Goal: Feedback & Contribution: Leave review/rating

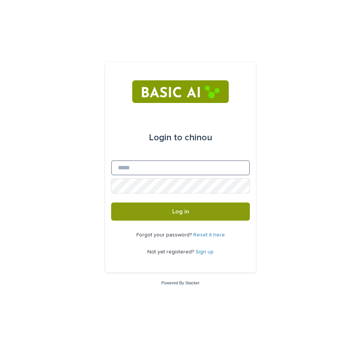
click at [164, 173] on input "Email" at bounding box center [180, 167] width 139 height 15
click at [202, 252] on link "Sign up" at bounding box center [205, 251] width 18 height 5
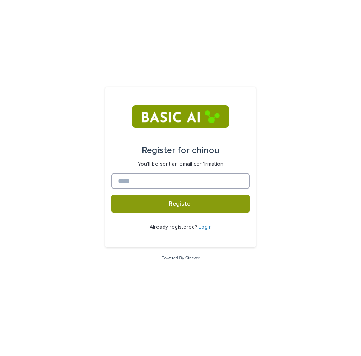
click at [169, 181] on input at bounding box center [180, 180] width 139 height 15
type input "**********"
click at [111, 194] on button "Register" at bounding box center [180, 203] width 139 height 18
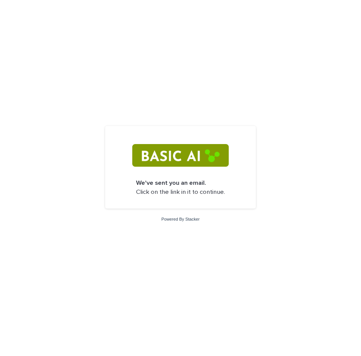
click at [190, 158] on img at bounding box center [180, 155] width 96 height 23
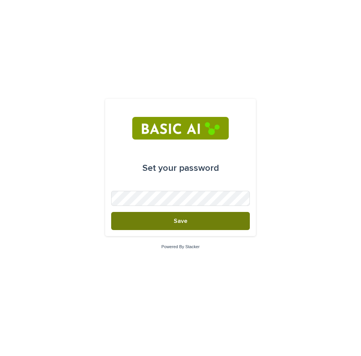
click at [224, 223] on button "Save" at bounding box center [180, 221] width 139 height 18
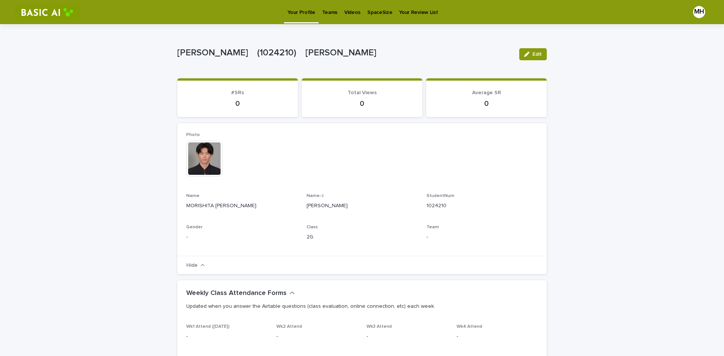
click at [348, 14] on p "Videos" at bounding box center [352, 8] width 16 height 16
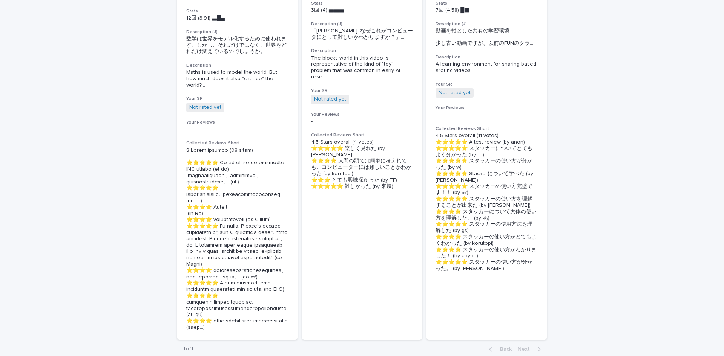
drag, startPoint x: 618, startPoint y: 241, endPoint x: 553, endPoint y: 180, distance: 89.0
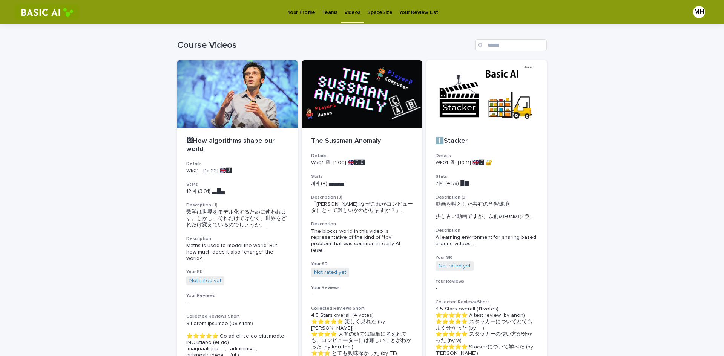
drag, startPoint x: 552, startPoint y: 191, endPoint x: 548, endPoint y: 128, distance: 63.4
click at [361, 175] on div "Loading... Saving… Loading... Saving… Course Videos 🖼How algorithms shape our w…" at bounding box center [362, 297] width 724 height 546
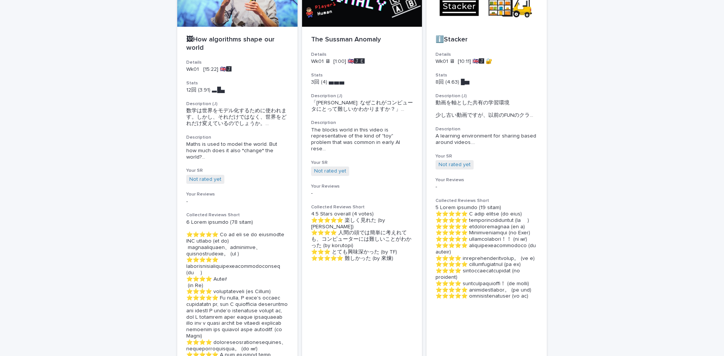
scroll to position [151, 0]
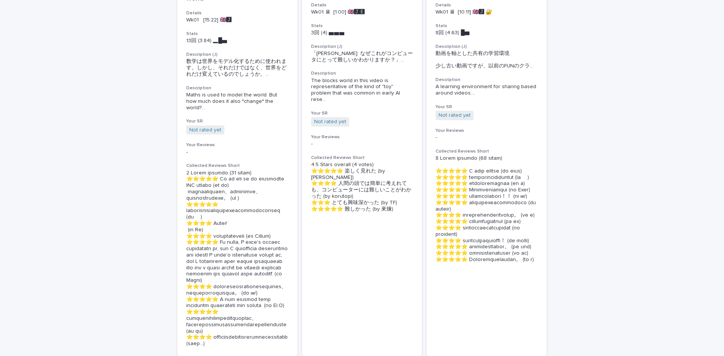
click at [361, 207] on div "Loading... Saving… Loading... Saving… Course Videos 🖼How algorithms shape our w…" at bounding box center [362, 142] width 724 height 539
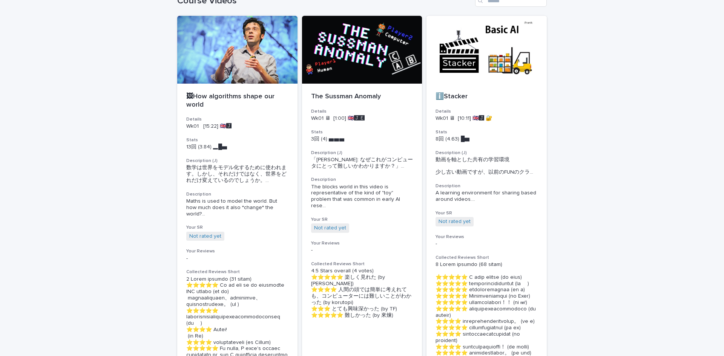
scroll to position [0, 0]
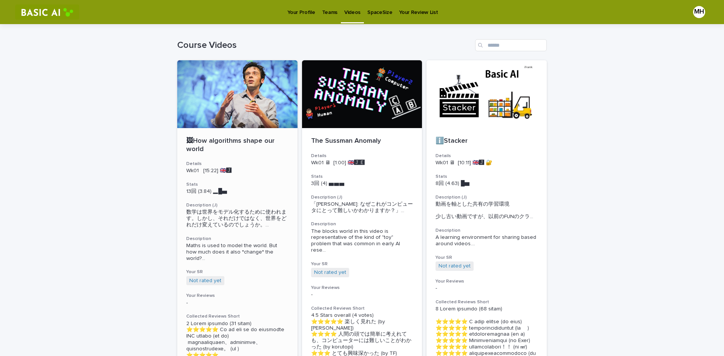
click at [233, 204] on h3 "Description (J)" at bounding box center [237, 205] width 102 height 6
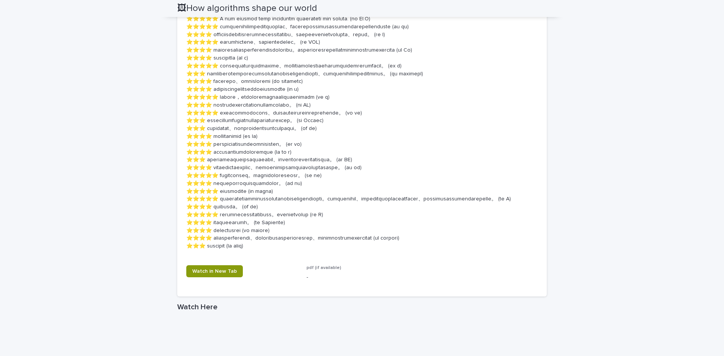
scroll to position [641, 0]
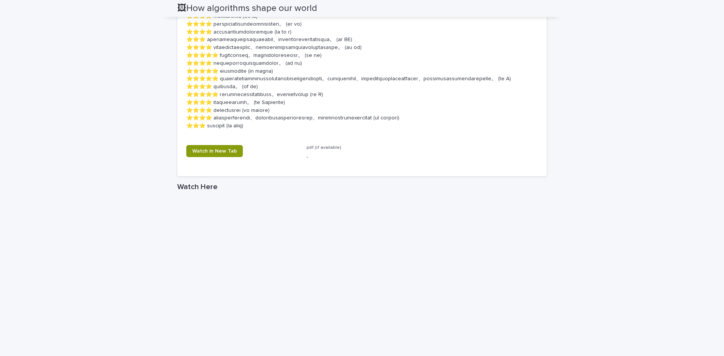
drag, startPoint x: 456, startPoint y: 202, endPoint x: 461, endPoint y: 202, distance: 5.7
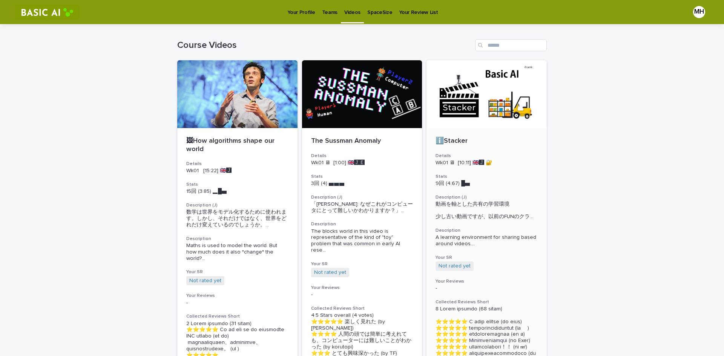
click at [361, 211] on span "動画を軸とした共有の学習環境 少し古い動画ですが、以前のFUNのクラ ..." at bounding box center [486, 210] width 102 height 19
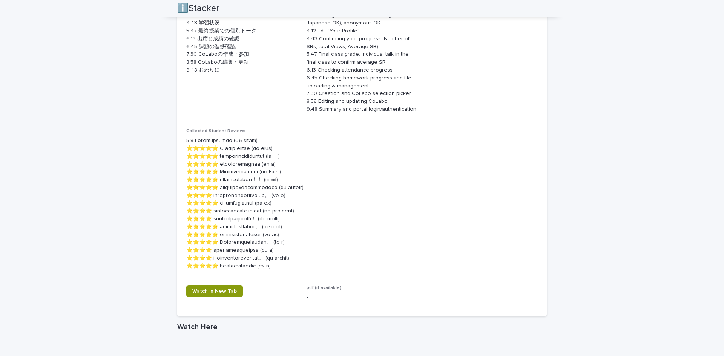
scroll to position [309, 0]
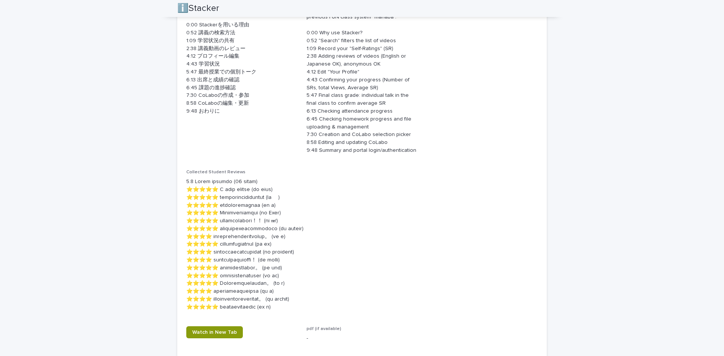
click at [361, 143] on div "Loading... Saving… Loading... Saving… ℹ️Stacker ℹ️Stacker Sorry, there was an e…" at bounding box center [362, 232] width 724 height 1035
click at [361, 244] on p at bounding box center [361, 244] width 351 height 133
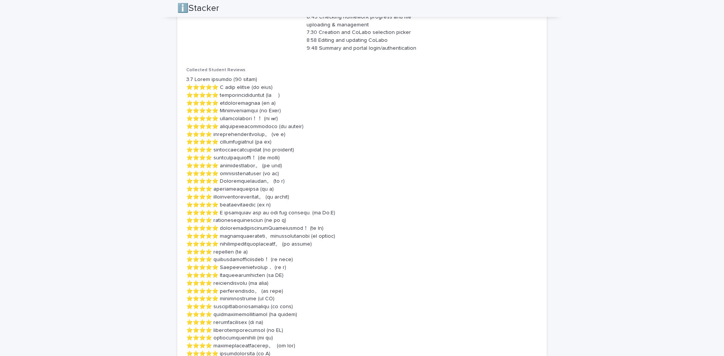
scroll to position [415, 0]
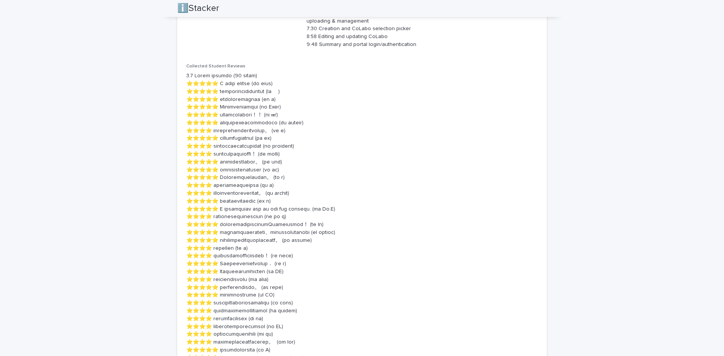
click at [361, 64] on p "Collected Student Reviews" at bounding box center [361, 66] width 351 height 5
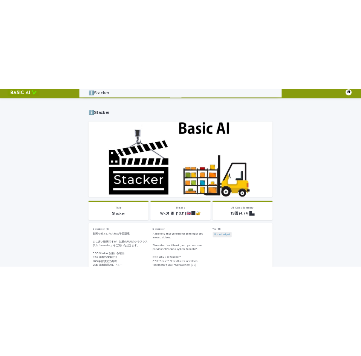
scroll to position [0, 0]
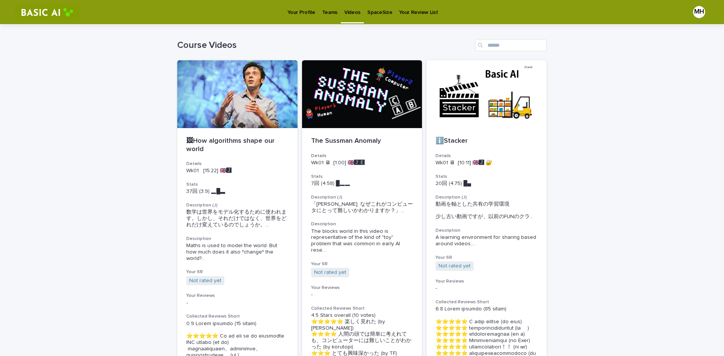
click at [324, 12] on p "Teams" at bounding box center [329, 8] width 15 height 16
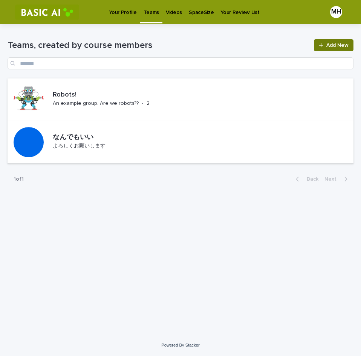
click at [329, 47] on span "Add New" at bounding box center [337, 45] width 22 height 5
click at [104, 99] on div "An example group. Are we robots??" at bounding box center [96, 103] width 86 height 8
click at [236, 16] on link "Your Review List" at bounding box center [240, 11] width 46 height 23
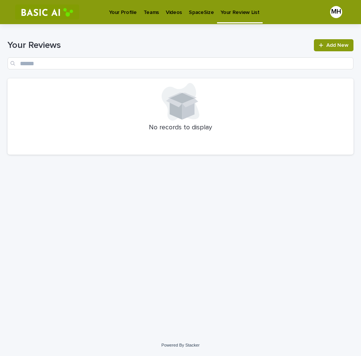
click at [162, 14] on div "Videos" at bounding box center [173, 8] width 23 height 16
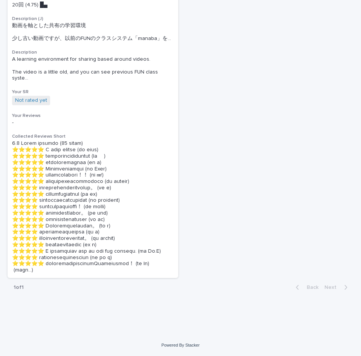
scroll to position [589, 0]
click at [127, 205] on p at bounding box center [93, 206] width 162 height 133
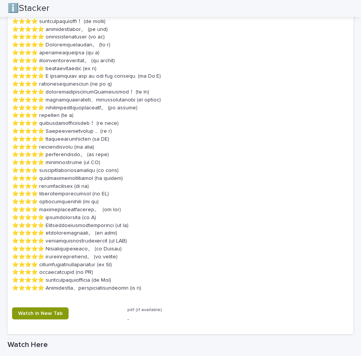
scroll to position [568, 0]
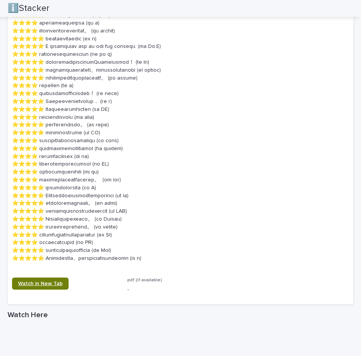
click at [60, 279] on link "Watch in New Tab" at bounding box center [40, 283] width 57 height 12
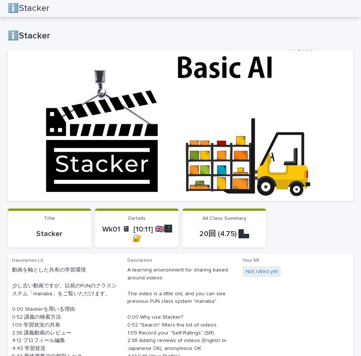
scroll to position [0, 0]
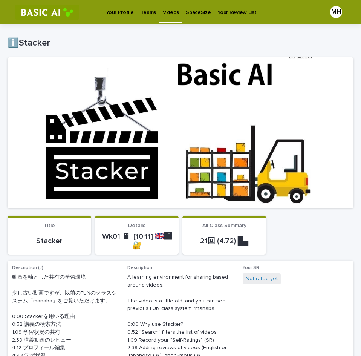
click at [260, 278] on link "Not rated yet" at bounding box center [262, 279] width 32 height 8
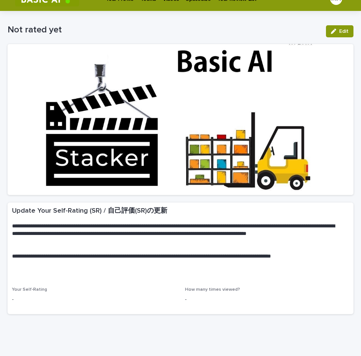
scroll to position [36, 0]
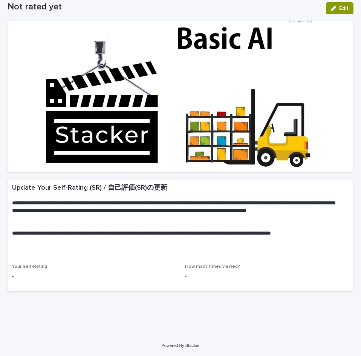
drag, startPoint x: 273, startPoint y: 149, endPoint x: 269, endPoint y: 149, distance: 4.1
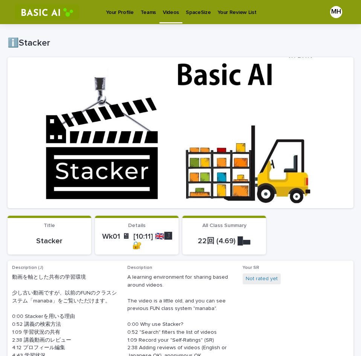
click at [73, 236] on p "Stacker" at bounding box center [49, 240] width 75 height 9
click at [119, 234] on p "Wk01 🖥 [10:11] 🇬🇧🅹️ 🔐" at bounding box center [136, 241] width 75 height 18
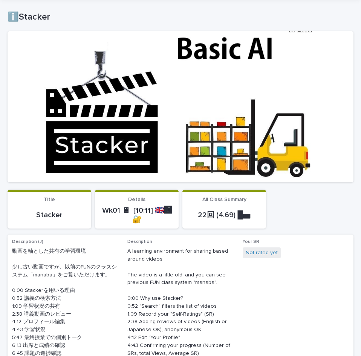
scroll to position [151, 0]
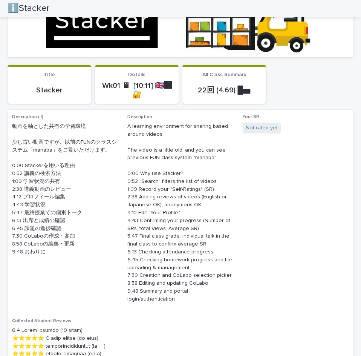
click at [134, 90] on p "Wk01 🖥 [10:11] 🇬🇧🅹️ 🔐" at bounding box center [136, 90] width 75 height 18
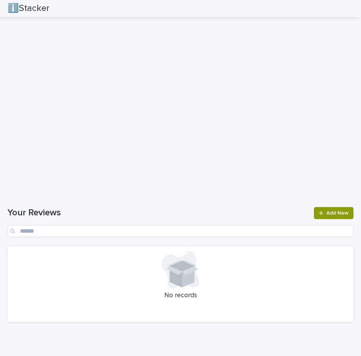
scroll to position [952, 0]
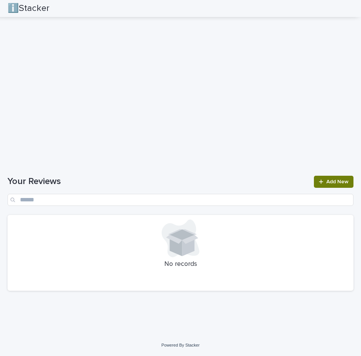
click at [320, 182] on div at bounding box center [323, 181] width 8 height 5
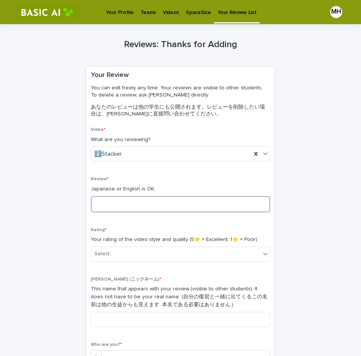
click at [169, 202] on textarea at bounding box center [180, 204] width 179 height 16
type textarea "*"
type textarea "*******"
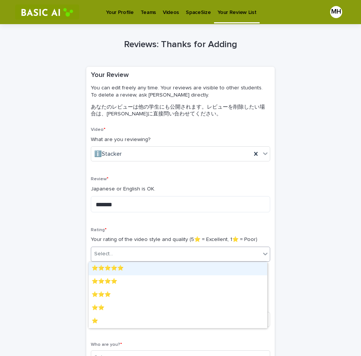
click at [161, 251] on div "Select..." at bounding box center [175, 254] width 169 height 12
click at [122, 269] on div "⭐️⭐️⭐️⭐️⭐️" at bounding box center [178, 268] width 179 height 13
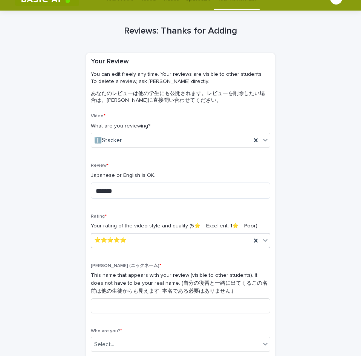
scroll to position [38, 0]
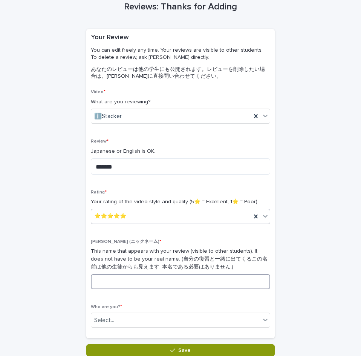
click at [128, 285] on input at bounding box center [180, 281] width 179 height 15
type input "**"
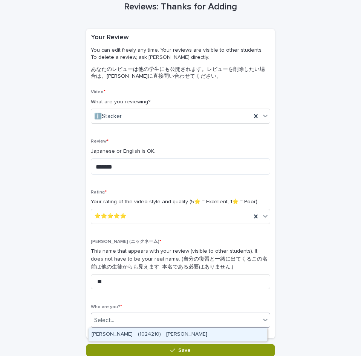
click at [119, 323] on div "Select..." at bounding box center [175, 320] width 169 height 12
click at [129, 335] on div "MORISHITA Harumichi　(1024210)　守下　晴道" at bounding box center [178, 334] width 179 height 13
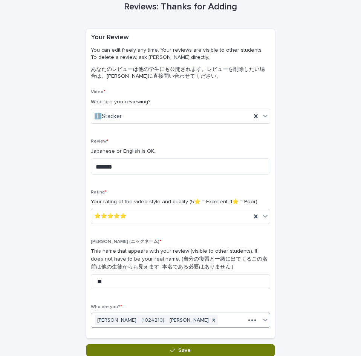
click at [143, 347] on button "Save" at bounding box center [180, 350] width 188 height 12
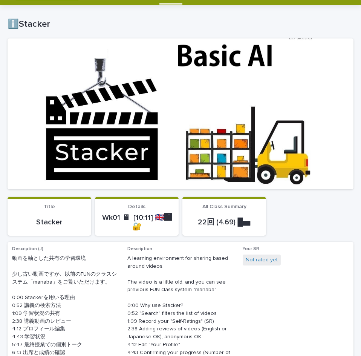
scroll to position [38, 0]
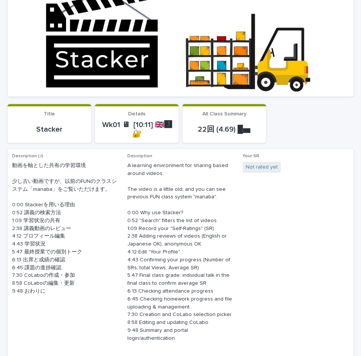
scroll to position [113, 0]
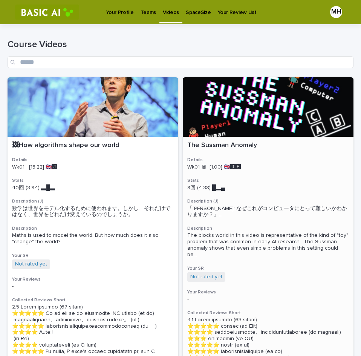
click at [248, 198] on div "The Sussman Anomaly Details Wk01 🖥 [1:00] 🇬🇧🅹️🅴️ Stats 8回 (4.38) █▂▄　　 Descript…" at bounding box center [268, 270] width 171 height 266
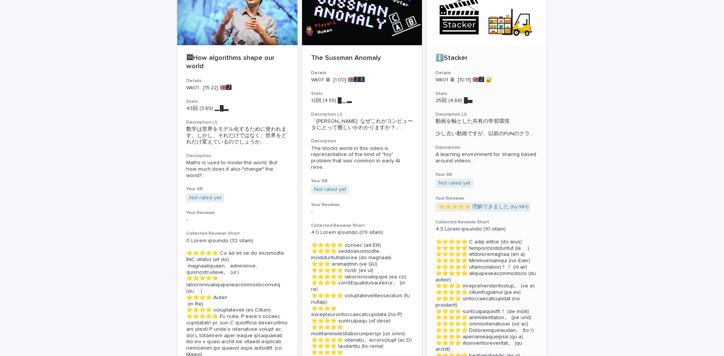
scroll to position [113, 0]
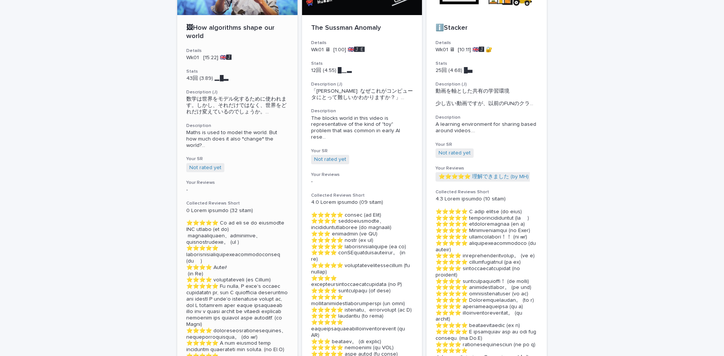
click at [190, 81] on p "43回 (3.89) ▂█▃" at bounding box center [237, 78] width 102 height 6
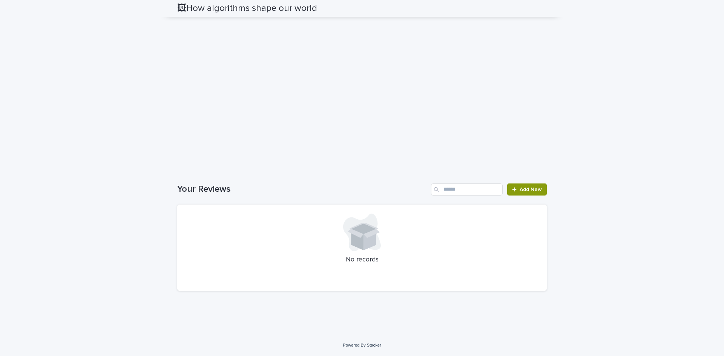
drag, startPoint x: 574, startPoint y: 175, endPoint x: 615, endPoint y: 269, distance: 102.6
click at [361, 188] on span "Add New" at bounding box center [530, 189] width 22 height 5
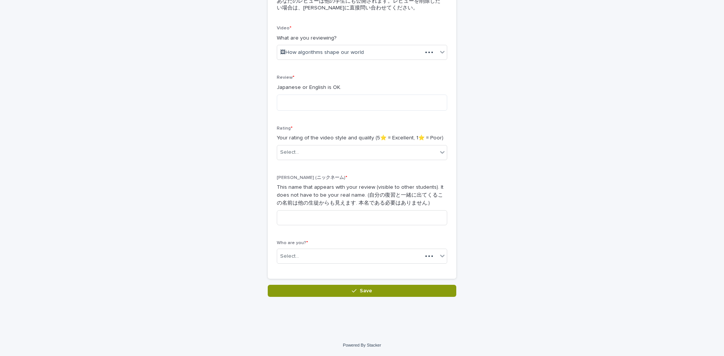
scroll to position [110, 0]
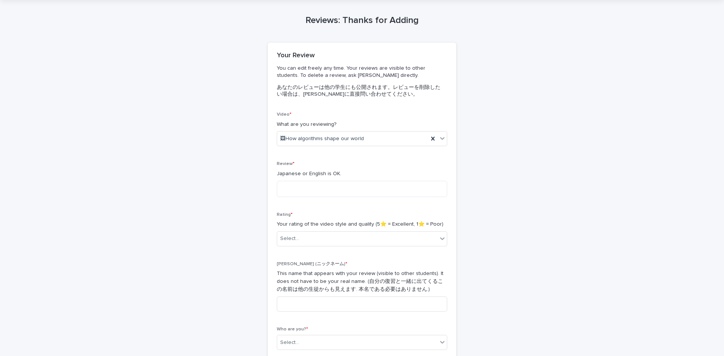
drag, startPoint x: 559, startPoint y: 219, endPoint x: 549, endPoint y: 199, distance: 21.6
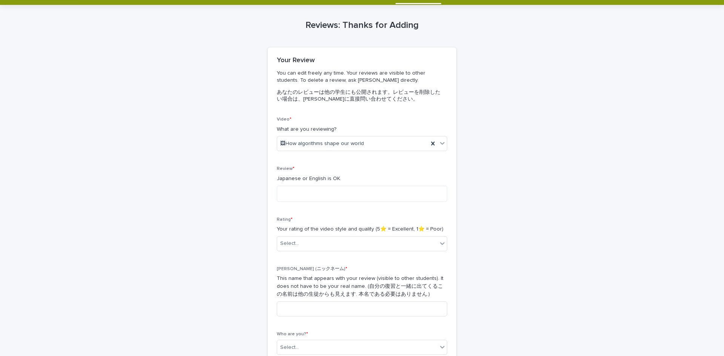
click at [361, 204] on div "Loading... Saving… Loading... Saving… Reviews: Thanks for Adding Loading... Sav…" at bounding box center [362, 215] width 724 height 421
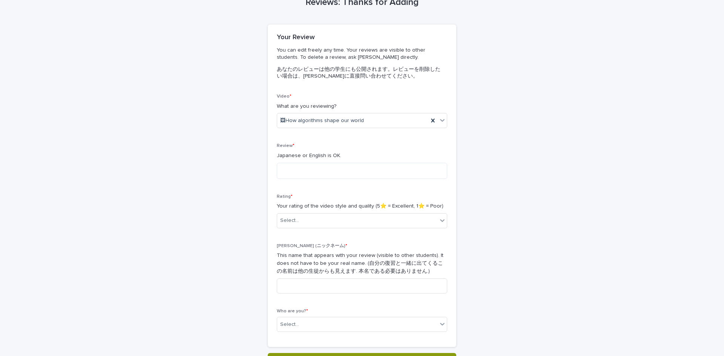
scroll to position [95, 0]
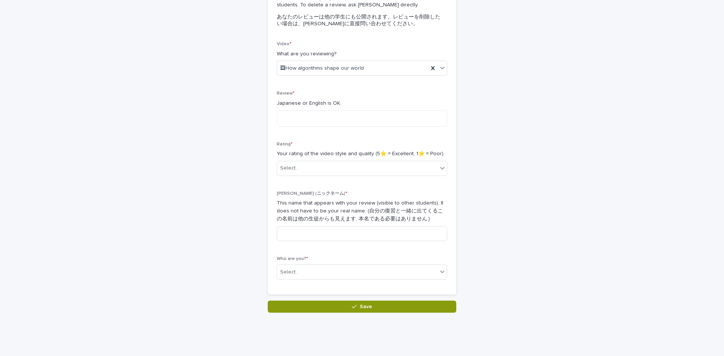
click at [361, 139] on div "Reviews: Thanks for Adding Loading... Saving… Loading... Saving… Loading... Sav…" at bounding box center [361, 121] width 369 height 383
drag, startPoint x: 537, startPoint y: 131, endPoint x: 540, endPoint y: 130, distance: 3.8
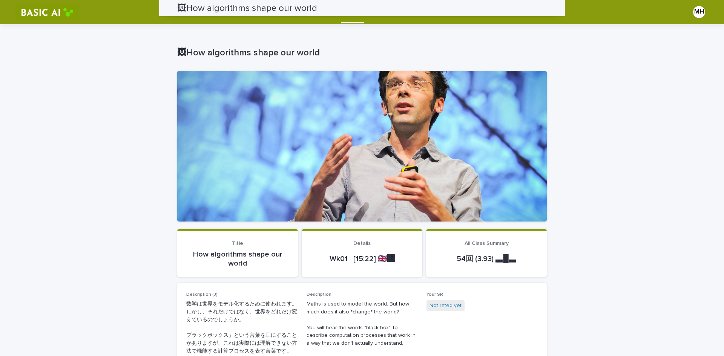
drag, startPoint x: 615, startPoint y: 156, endPoint x: 492, endPoint y: 12, distance: 190.0
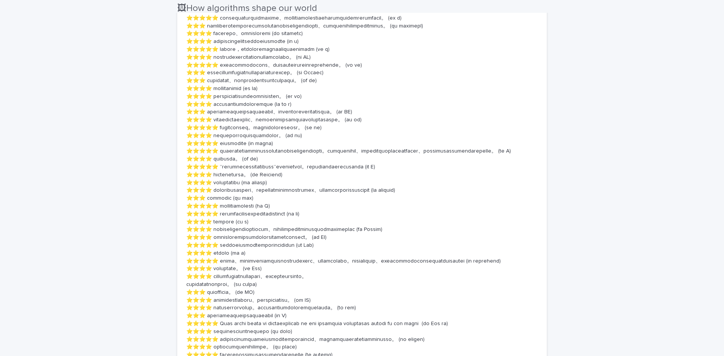
drag, startPoint x: 615, startPoint y: 101, endPoint x: 589, endPoint y: 208, distance: 109.7
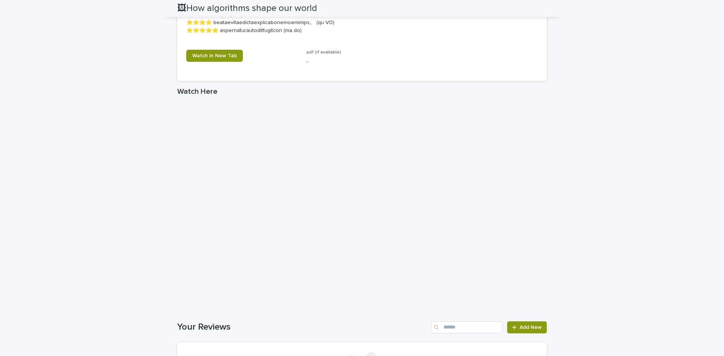
scroll to position [1330, 0]
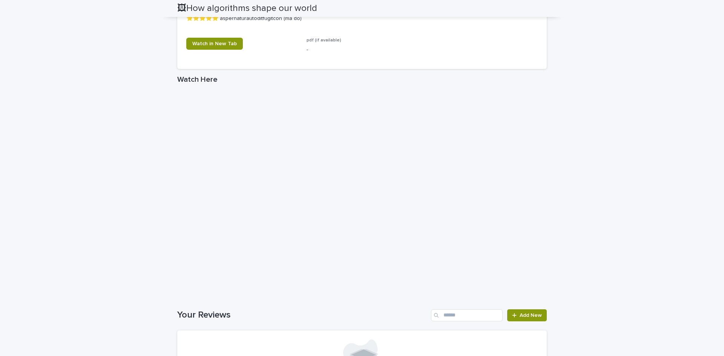
scroll to position [1494, 0]
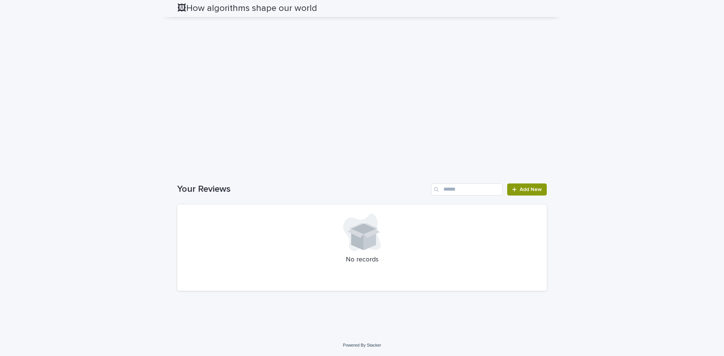
drag, startPoint x: 611, startPoint y: 204, endPoint x: 566, endPoint y: 320, distance: 124.2
click at [361, 185] on link "Add New" at bounding box center [527, 190] width 40 height 12
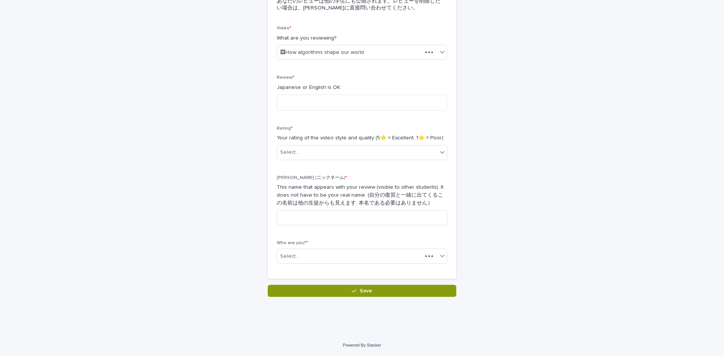
scroll to position [110, 0]
click at [342, 58] on div "🖼How algorithms shape our world" at bounding box center [352, 52] width 151 height 12
click at [336, 50] on span "🖼How algorithms shape our world" at bounding box center [322, 53] width 84 height 8
click at [337, 50] on span "🖼How algorithms shape our world" at bounding box center [322, 53] width 84 height 8
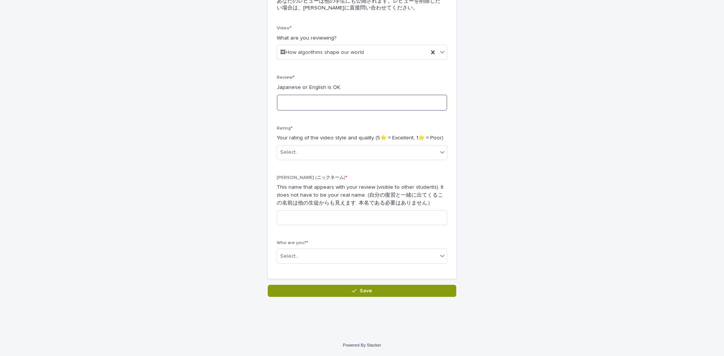
click at [295, 100] on textarea at bounding box center [362, 103] width 170 height 16
type textarea "*****"
click at [361, 151] on div "Select..." at bounding box center [357, 152] width 160 height 12
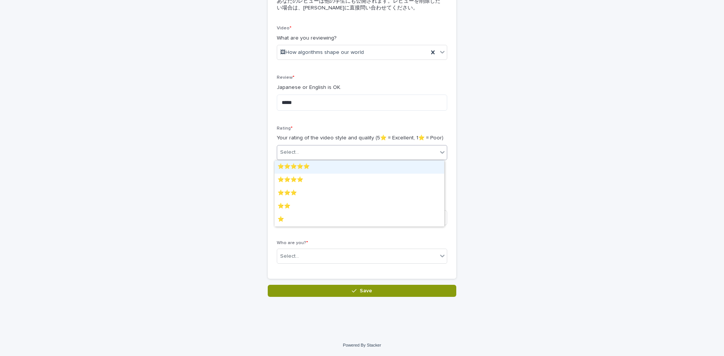
click at [361, 164] on div "⭐️⭐️⭐️⭐️⭐️" at bounding box center [359, 167] width 170 height 13
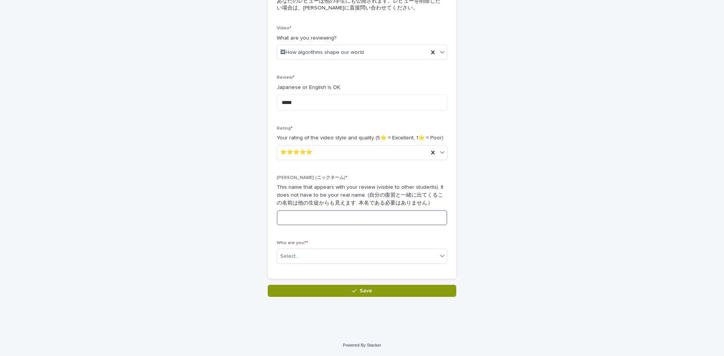
click at [323, 222] on input at bounding box center [362, 217] width 170 height 15
type input "**"
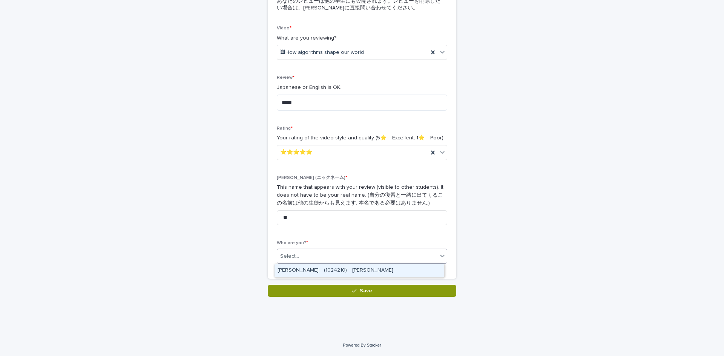
click at [354, 252] on div "Select..." at bounding box center [357, 256] width 160 height 12
click at [349, 273] on div "MORISHITA Harumichi　(1024210)　守下　晴道" at bounding box center [359, 270] width 170 height 13
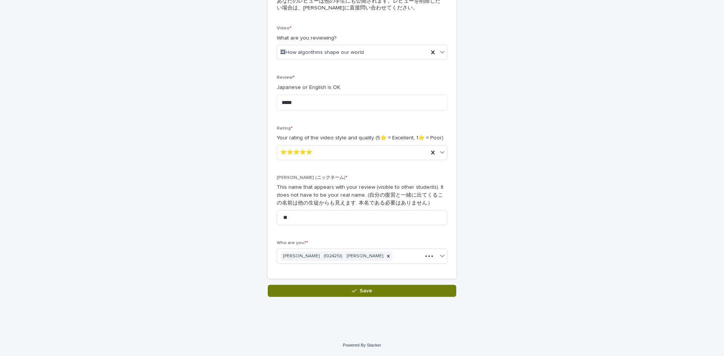
click at [361, 294] on button "Save" at bounding box center [362, 291] width 188 height 12
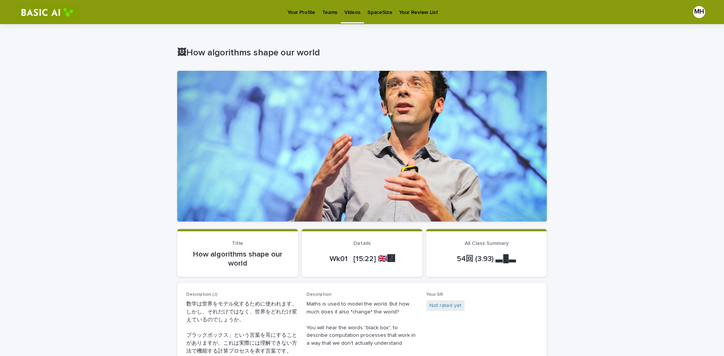
drag, startPoint x: 552, startPoint y: 155, endPoint x: 547, endPoint y: 153, distance: 5.5
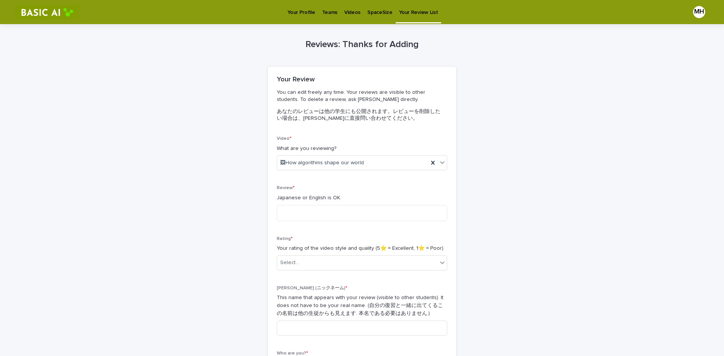
drag, startPoint x: 538, startPoint y: 150, endPoint x: 542, endPoint y: 143, distance: 8.3
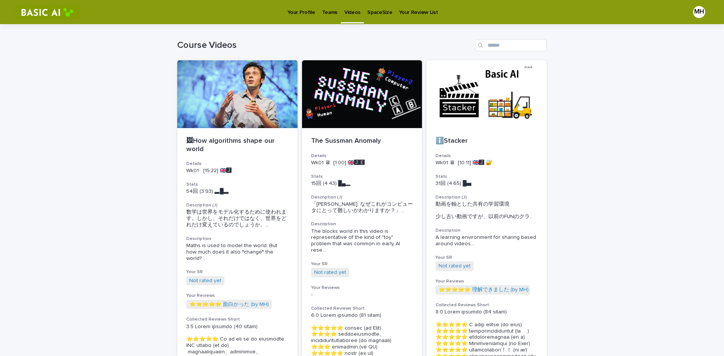
drag, startPoint x: 630, startPoint y: 251, endPoint x: 574, endPoint y: 91, distance: 169.6
click at [298, 17] on link "Your Profile" at bounding box center [301, 11] width 34 height 23
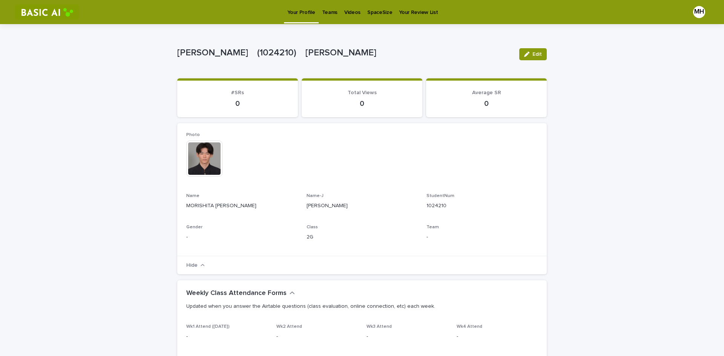
drag, startPoint x: 243, startPoint y: 107, endPoint x: 240, endPoint y: 103, distance: 5.2
click at [243, 106] on p "0" at bounding box center [237, 103] width 103 height 9
click at [234, 102] on p "0" at bounding box center [237, 103] width 103 height 9
drag, startPoint x: 234, startPoint y: 102, endPoint x: 261, endPoint y: 101, distance: 26.8
click at [235, 102] on p "0" at bounding box center [237, 103] width 103 height 9
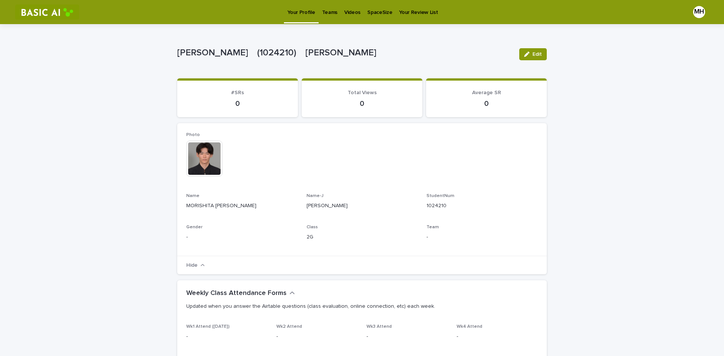
click at [361, 8] on div "Your Review List" at bounding box center [418, 8] width 46 height 16
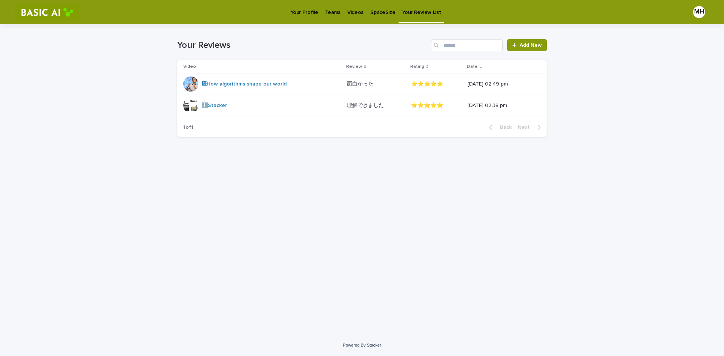
click at [361, 15] on p "SpaceSize" at bounding box center [382, 8] width 25 height 16
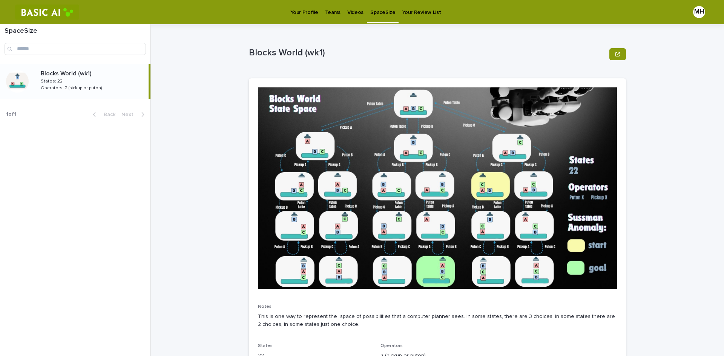
click at [312, 10] on p "Your Profile" at bounding box center [304, 8] width 28 height 16
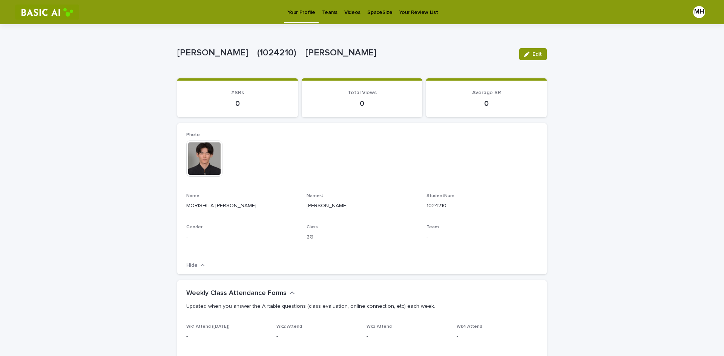
click at [312, 14] on p "Your Profile" at bounding box center [301, 8] width 28 height 16
click at [231, 100] on p "0" at bounding box center [237, 103] width 103 height 9
drag, startPoint x: 240, startPoint y: 98, endPoint x: 231, endPoint y: 106, distance: 11.8
click at [239, 99] on div "0" at bounding box center [237, 103] width 103 height 11
click at [231, 106] on p "0" at bounding box center [237, 103] width 103 height 9
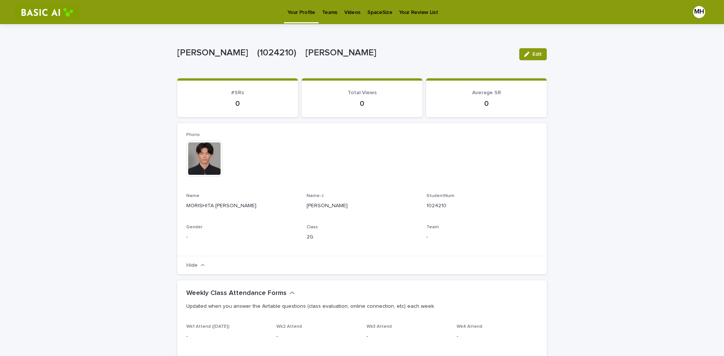
click at [235, 102] on p "0" at bounding box center [237, 103] width 103 height 9
click at [233, 83] on section "#SRs 0" at bounding box center [237, 97] width 121 height 39
click at [352, 14] on p "Videos" at bounding box center [352, 8] width 16 height 16
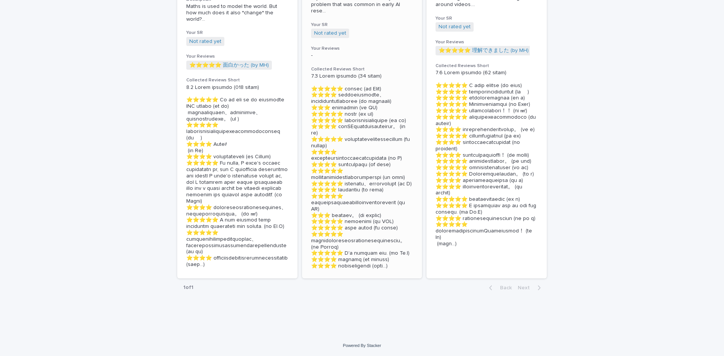
scroll to position [264, 0]
click at [254, 203] on p at bounding box center [237, 176] width 102 height 184
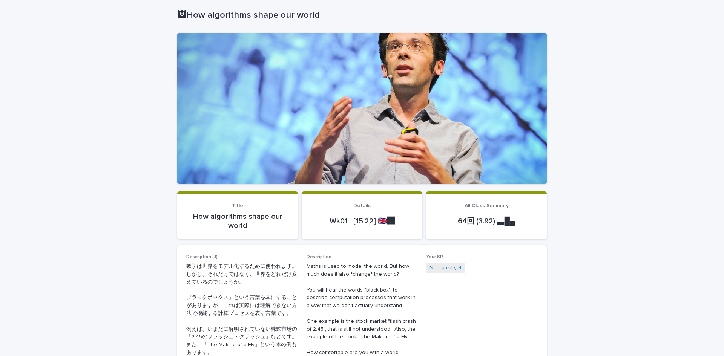
scroll to position [39, 0]
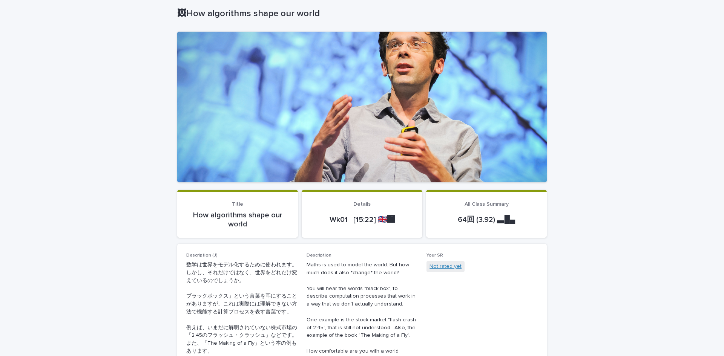
click at [449, 265] on link "Not rated yet" at bounding box center [445, 267] width 32 height 8
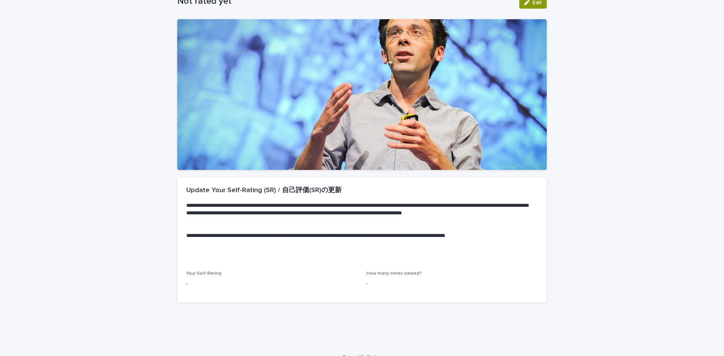
scroll to position [63, 0]
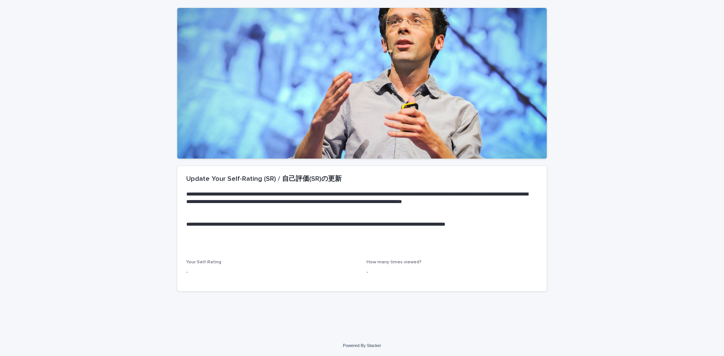
click at [391, 265] on p "How many times viewed?" at bounding box center [451, 262] width 171 height 5
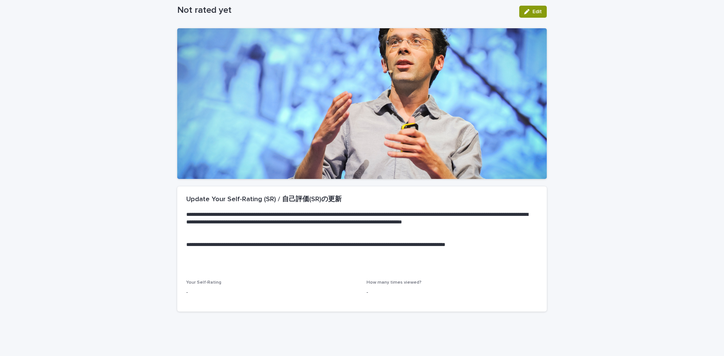
scroll to position [0, 0]
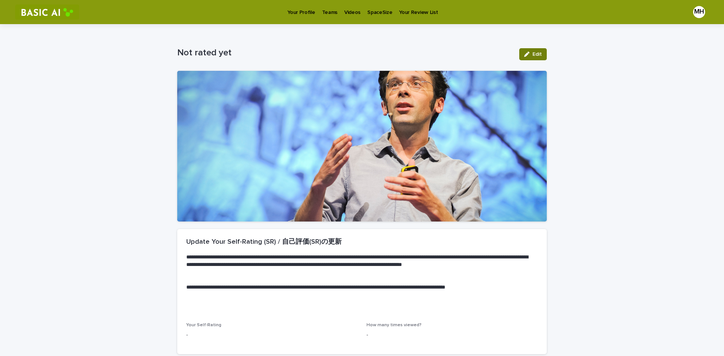
click at [543, 54] on button "Edit" at bounding box center [533, 54] width 28 height 12
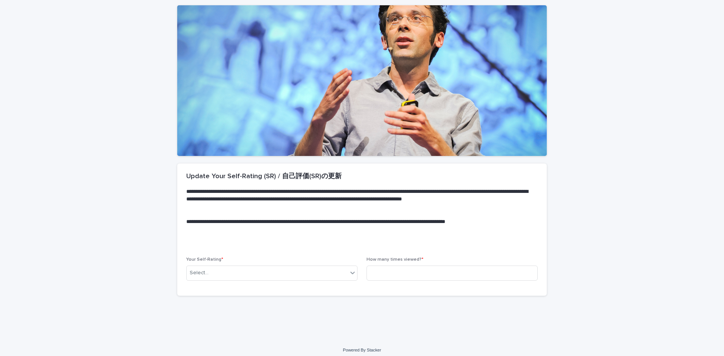
scroll to position [70, 0]
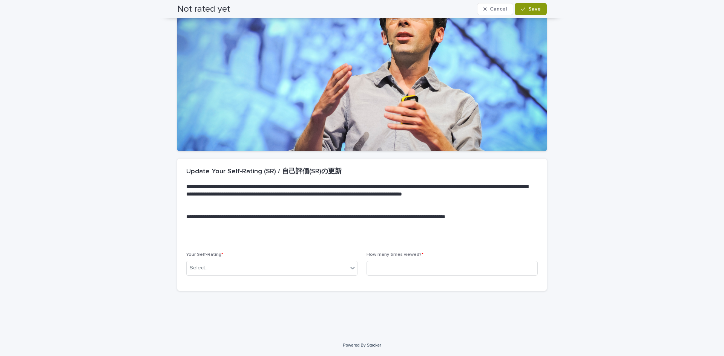
drag, startPoint x: 312, startPoint y: 284, endPoint x: 312, endPoint y: 276, distance: 7.5
click at [312, 283] on div "Your Self-Rating * Select... How many times viewed? *" at bounding box center [361, 271] width 369 height 38
click at [311, 275] on div "Select..." at bounding box center [271, 268] width 171 height 15
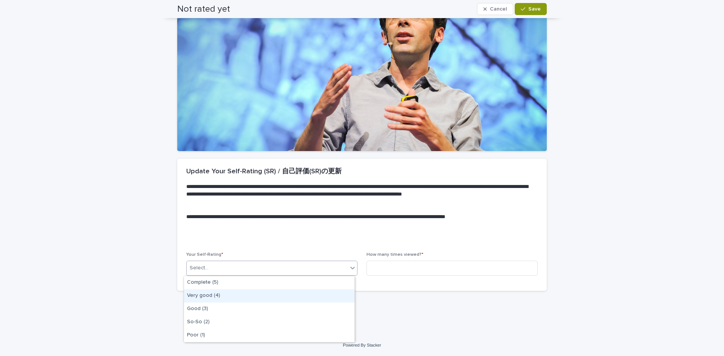
click at [222, 296] on div "Very good (4)" at bounding box center [269, 295] width 170 height 13
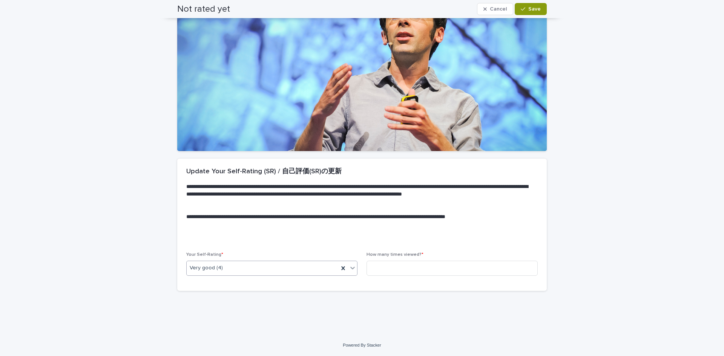
click at [414, 260] on div "How many times viewed? *" at bounding box center [451, 266] width 171 height 29
click at [414, 265] on input at bounding box center [451, 268] width 171 height 15
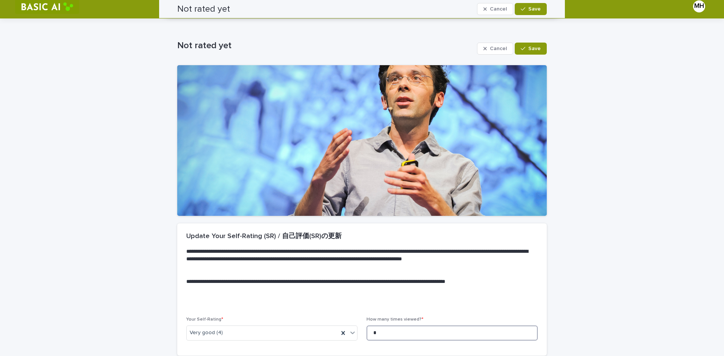
scroll to position [0, 0]
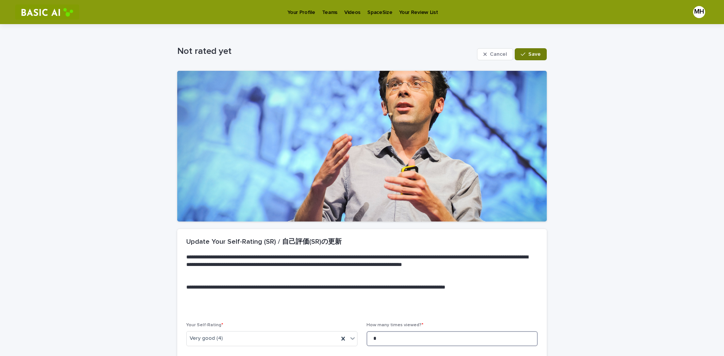
type input "*"
click at [534, 57] on span "Save" at bounding box center [534, 54] width 12 height 5
click at [344, 12] on p "Videos" at bounding box center [352, 8] width 16 height 16
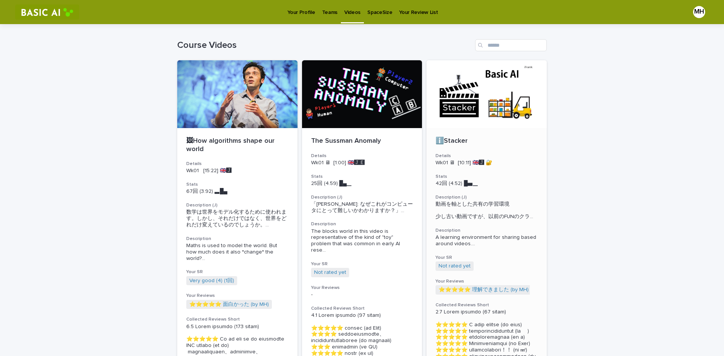
click at [493, 143] on p "ℹ️Stacker" at bounding box center [486, 141] width 102 height 8
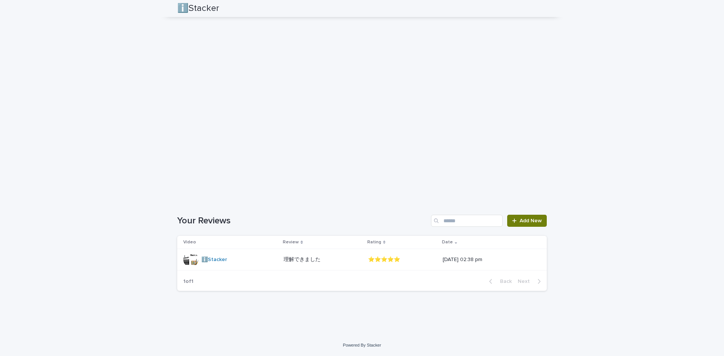
click at [535, 223] on span "Add New" at bounding box center [530, 220] width 22 height 5
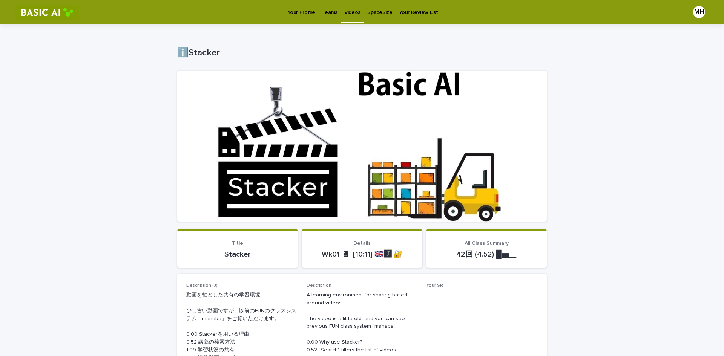
click at [482, 246] on p "All Class Summary" at bounding box center [486, 243] width 103 height 6
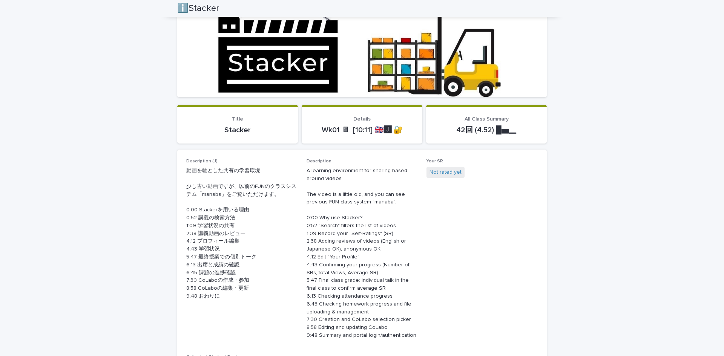
scroll to position [123, 0]
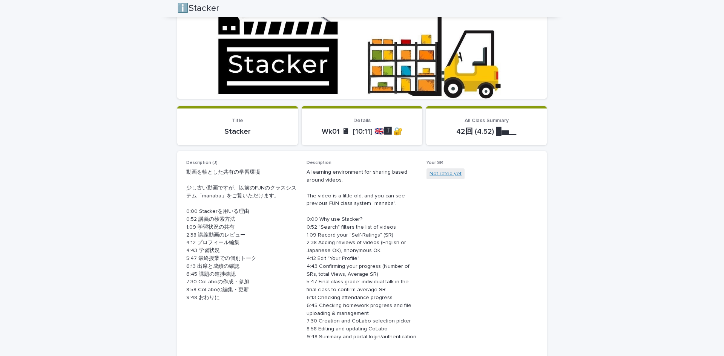
click at [453, 174] on link "Not rated yet" at bounding box center [445, 174] width 32 height 8
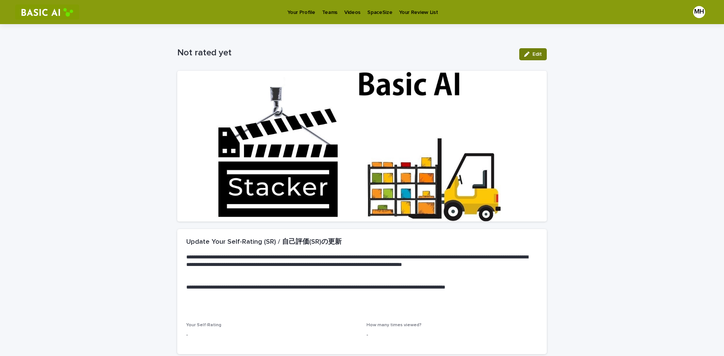
click at [534, 58] on button "Edit" at bounding box center [533, 54] width 28 height 12
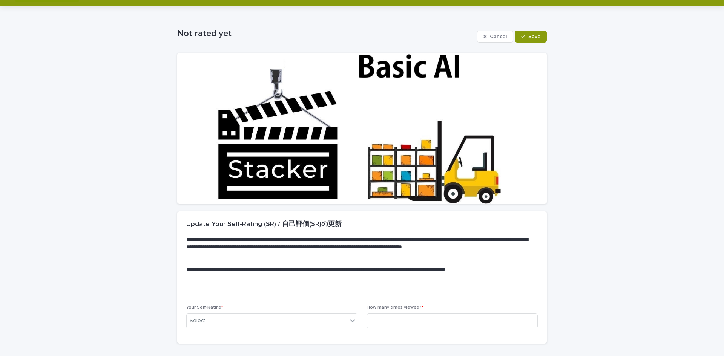
scroll to position [70, 0]
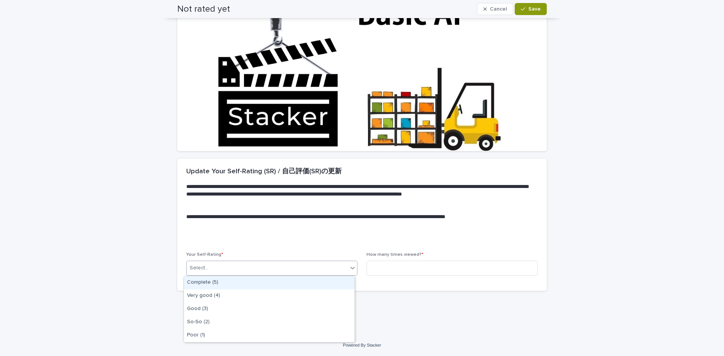
click at [286, 270] on div "Select..." at bounding box center [267, 268] width 161 height 12
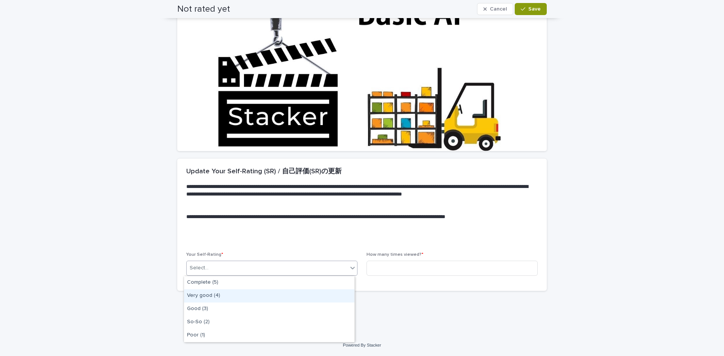
click at [272, 297] on div "Very good (4)" at bounding box center [269, 295] width 170 height 13
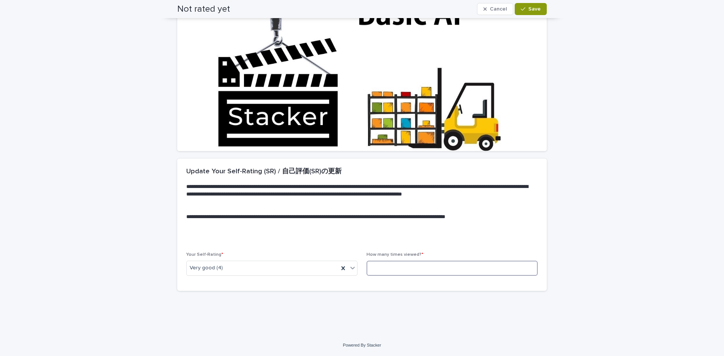
click at [382, 272] on input at bounding box center [451, 268] width 171 height 15
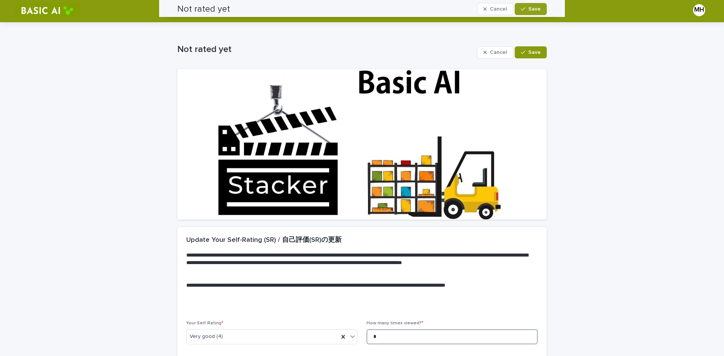
scroll to position [0, 0]
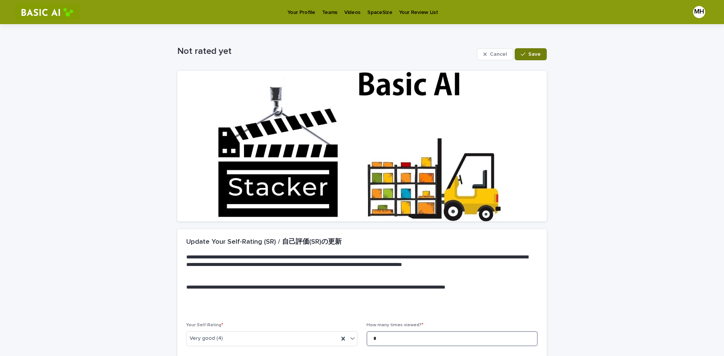
type input "*"
click at [528, 54] on span "Save" at bounding box center [534, 54] width 12 height 5
click at [344, 12] on p "Videos" at bounding box center [352, 8] width 16 height 16
